Goal: Find specific page/section: Find specific page/section

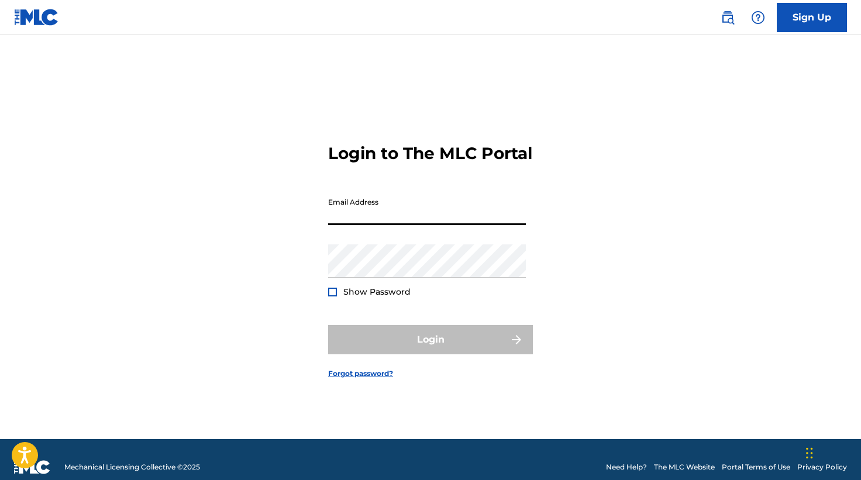
click at [437, 224] on input "Email Address" at bounding box center [427, 208] width 198 height 33
type input "[EMAIL_ADDRESS][DOMAIN_NAME]"
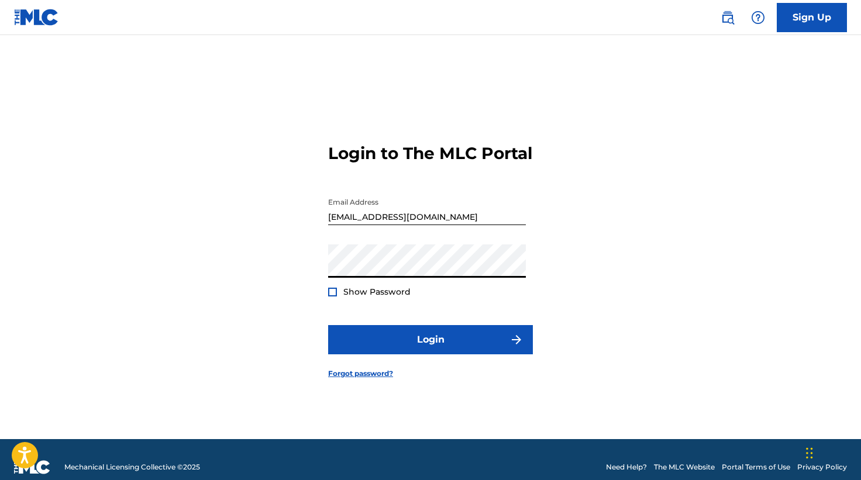
click at [331, 297] on div at bounding box center [332, 292] width 9 height 9
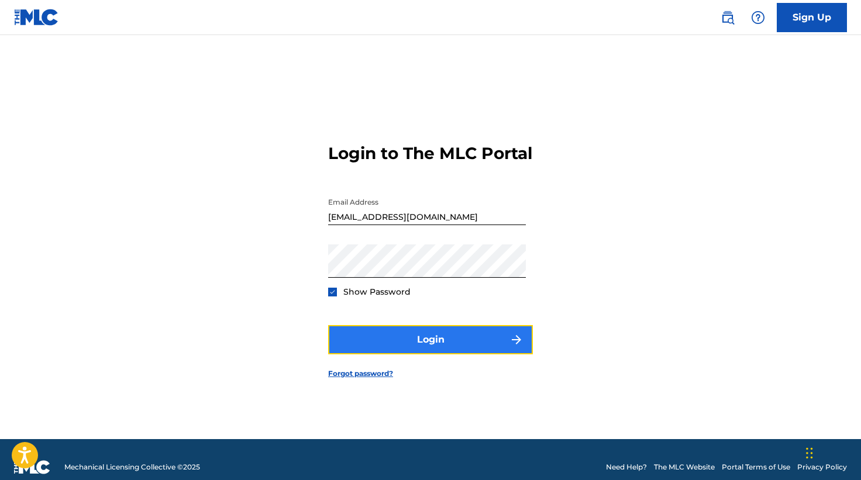
click at [381, 349] on button "Login" at bounding box center [430, 339] width 205 height 29
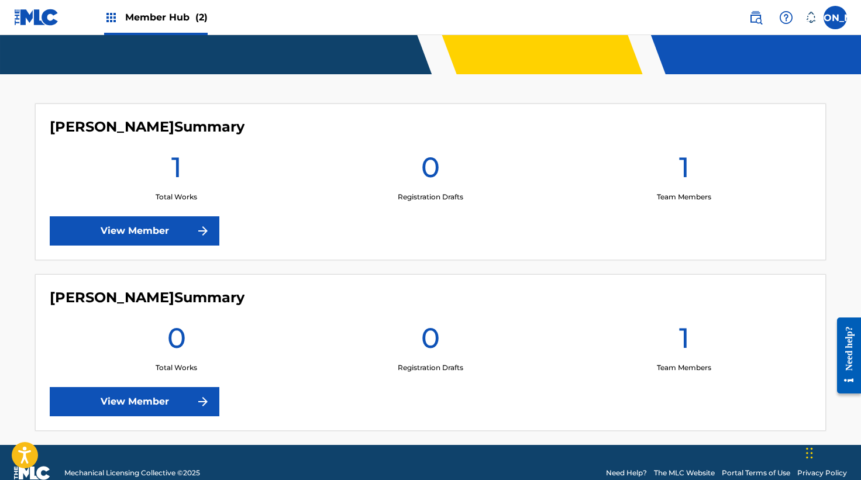
scroll to position [269, 0]
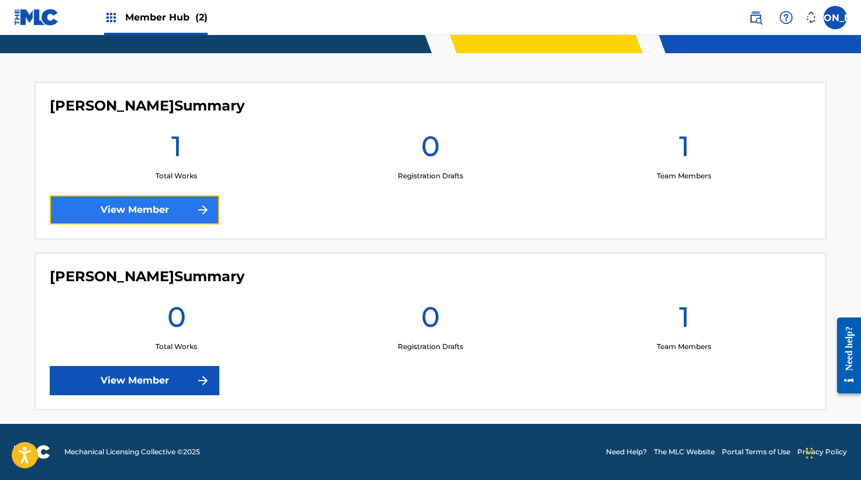
click at [158, 216] on link "View Member" at bounding box center [135, 209] width 170 height 29
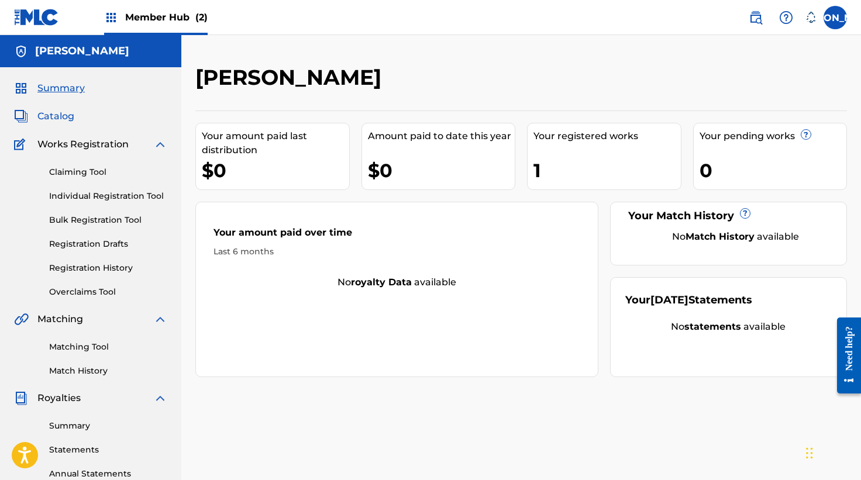
click at [60, 114] on span "Catalog" at bounding box center [55, 116] width 37 height 14
